Goal: Information Seeking & Learning: Find specific fact

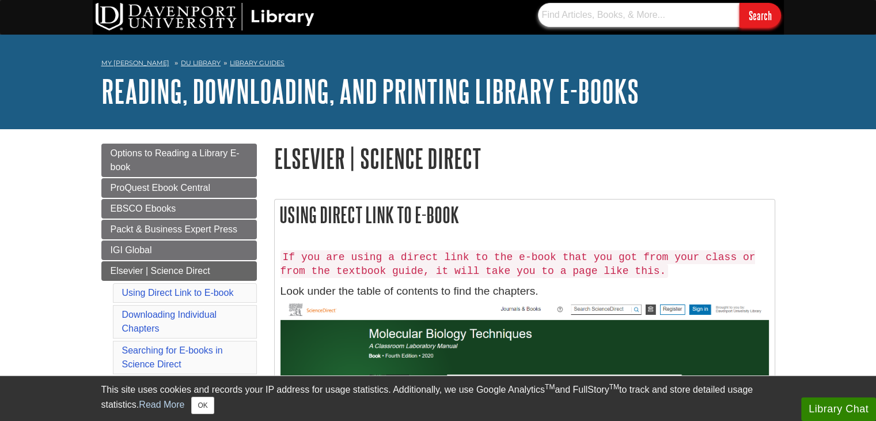
click at [569, 16] on input "text" at bounding box center [639, 15] width 202 height 24
click at [568, 20] on input "text" at bounding box center [639, 15] width 202 height 24
paste input "GILZ regulates type I [MEDICAL_DATA] signalling by sequestering STAT1."
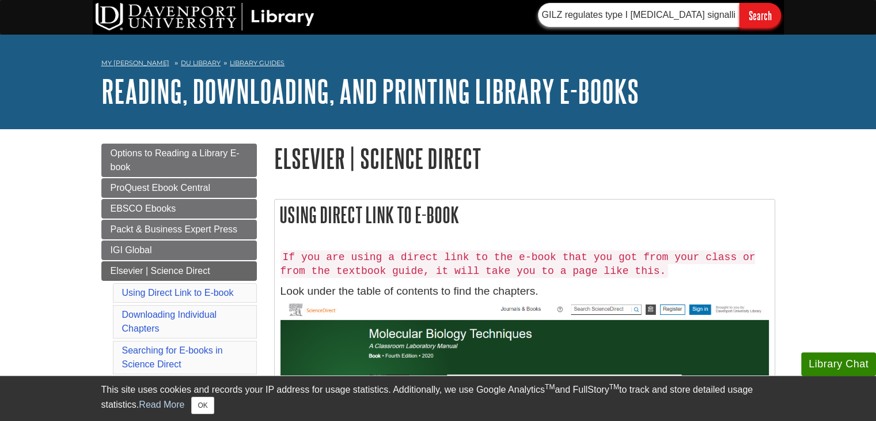
scroll to position [0, 74]
type input "GILZ regulates type I [MEDICAL_DATA] signalling by sequestering STAT1."
click at [740, 3] on input "Search" at bounding box center [760, 15] width 41 height 25
